Goal: Information Seeking & Learning: Understand process/instructions

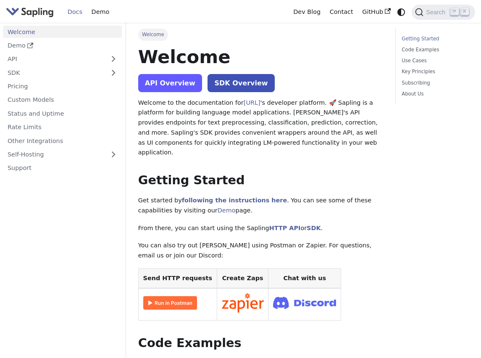
click at [174, 87] on link "API Overview" at bounding box center [170, 83] width 64 height 18
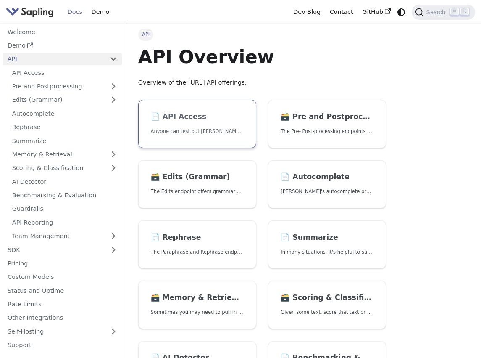
click at [184, 111] on link "📄️ API Access Anyone can test out [PERSON_NAME]'s API. To get started with the …" at bounding box center [197, 124] width 118 height 48
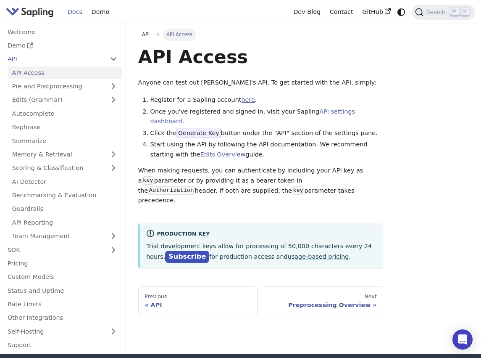
click at [242, 99] on link "here" at bounding box center [247, 99] width 13 height 7
click at [337, 111] on link "API settings dashboard" at bounding box center [252, 116] width 205 height 17
click at [200, 151] on link "Edits Overview" at bounding box center [222, 154] width 45 height 7
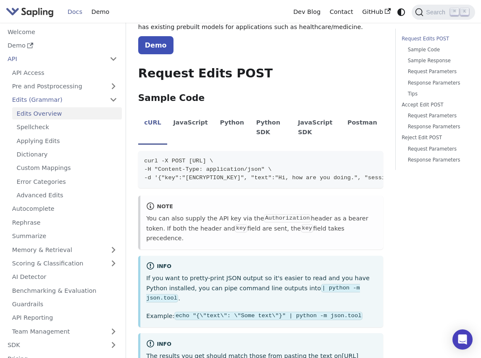
scroll to position [181, 0]
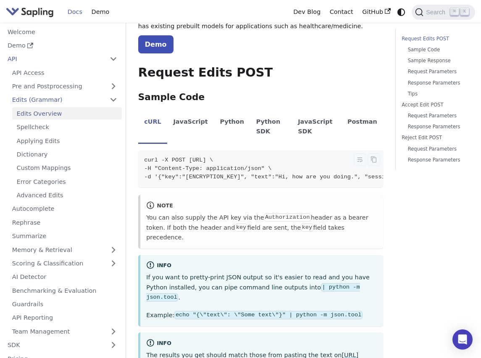
click at [222, 171] on span "-H "Content-Type: application/json" \" at bounding box center [207, 168] width 127 height 6
click at [371, 157] on icon "Copy code to clipboard" at bounding box center [373, 159] width 5 height 6
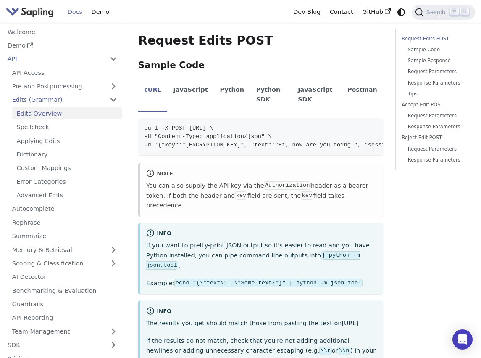
scroll to position [219, 0]
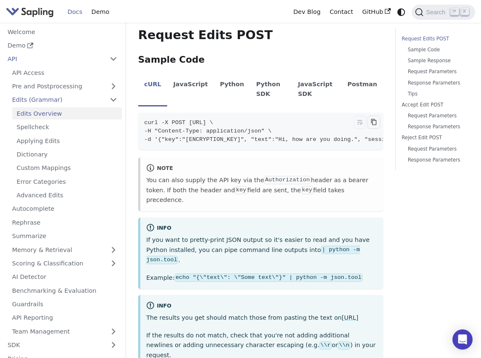
click at [373, 120] on icon "Copy code to clipboard" at bounding box center [373, 122] width 5 height 6
click at [373, 120] on icon "Copied" at bounding box center [374, 122] width 7 height 7
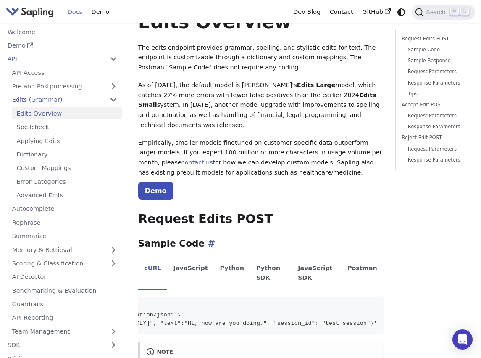
scroll to position [37, 0]
